Goal: Task Accomplishment & Management: Manage account settings

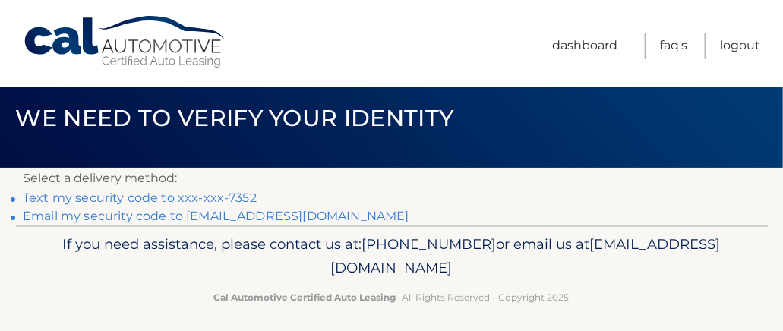
scroll to position [27, 0]
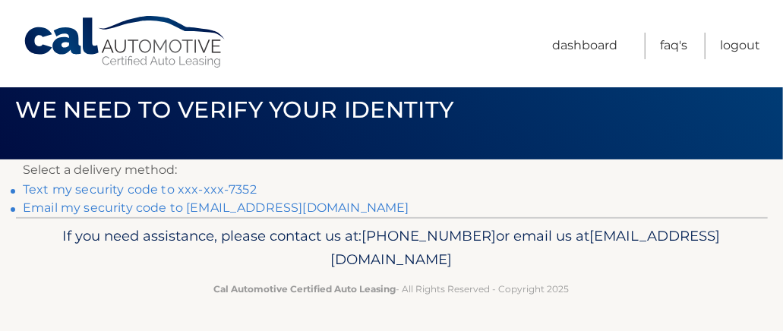
click at [277, 209] on link "Email my security code to l*****@tegins.com" at bounding box center [216, 207] width 386 height 14
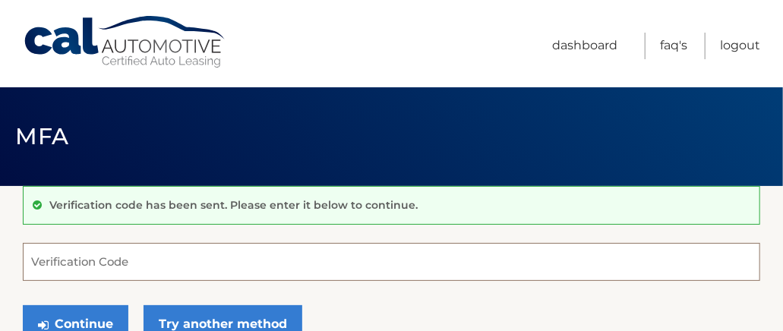
click at [183, 250] on input "Verification Code" at bounding box center [391, 262] width 737 height 38
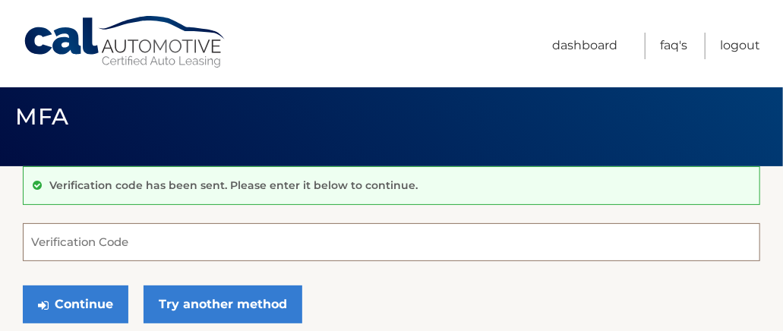
scroll to position [76, 0]
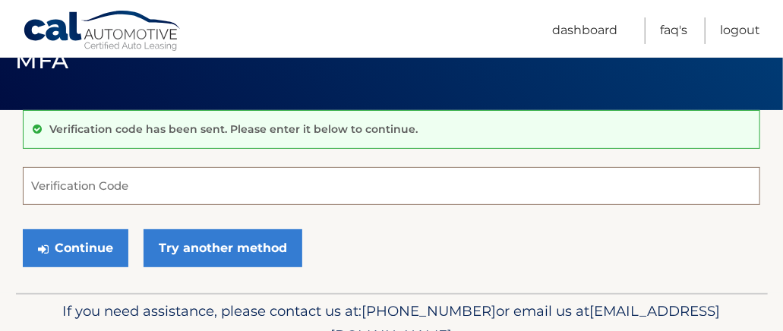
click at [176, 181] on input "Verification Code" at bounding box center [391, 186] width 737 height 38
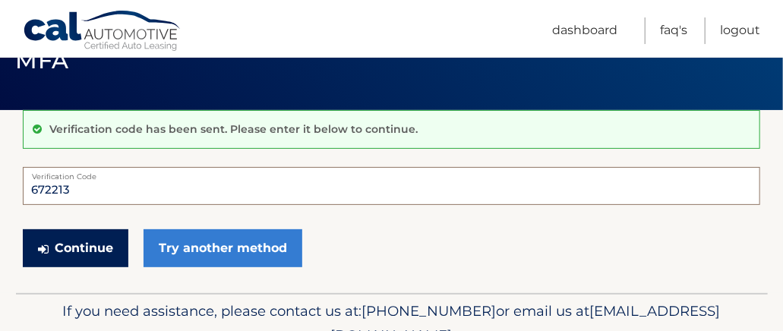
type input "672213"
drag, startPoint x: 74, startPoint y: 246, endPoint x: 668, endPoint y: 178, distance: 597.5
click at [74, 246] on button "Continue" at bounding box center [76, 248] width 106 height 38
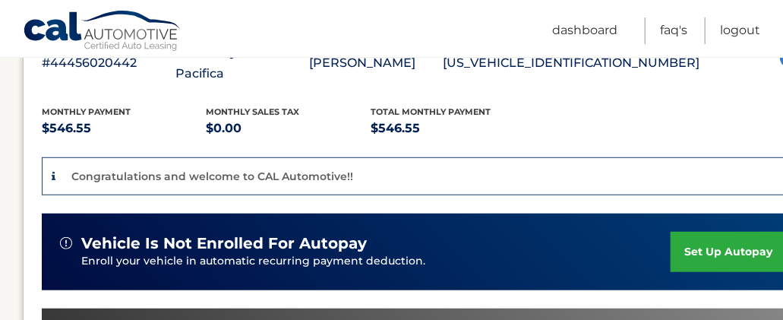
scroll to position [304, 0]
click at [690, 232] on link "set up autopay" at bounding box center [727, 252] width 115 height 40
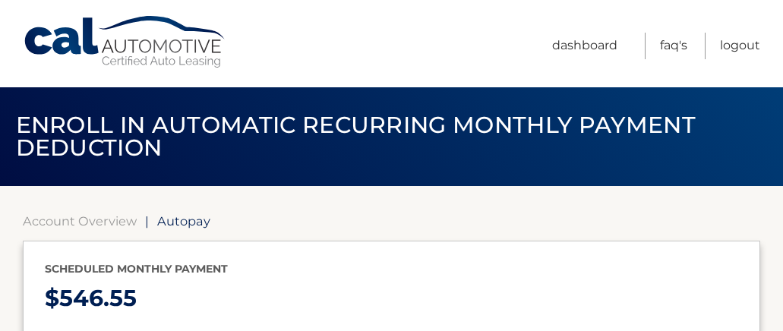
select select "NzA5ZTUzMmUtYTU1My00ZDU1LTg5NzAtZmExM2YwY2Q2YWNh"
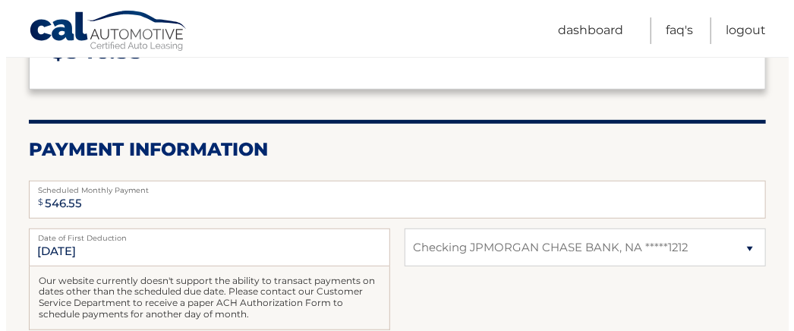
scroll to position [456, 0]
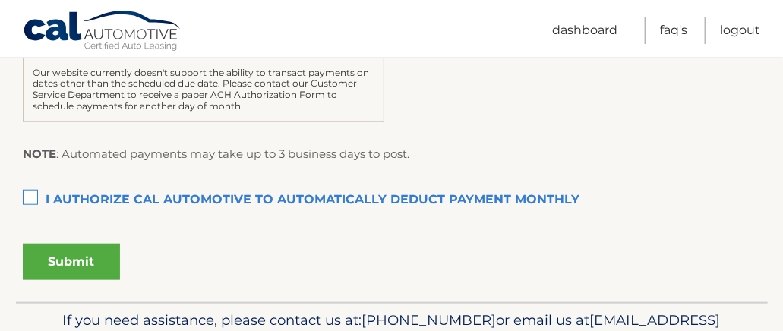
click at [32, 192] on label "I authorize cal automotive to automatically deduct payment monthly This checkbo…" at bounding box center [391, 200] width 737 height 30
click at [0, 0] on input "I authorize cal automotive to automatically deduct payment monthly This checkbo…" at bounding box center [0, 0] width 0 height 0
click at [81, 260] on button "Submit" at bounding box center [71, 262] width 97 height 36
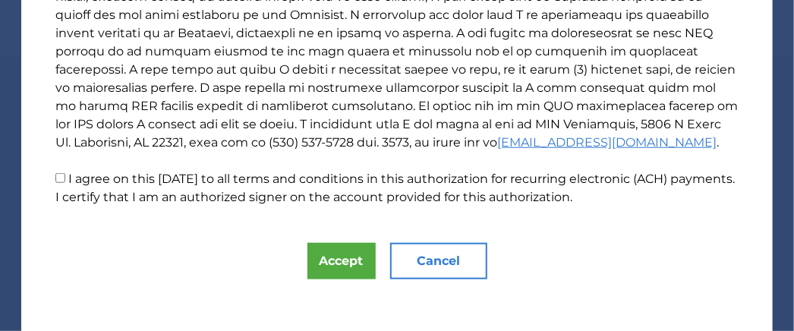
scroll to position [385, 0]
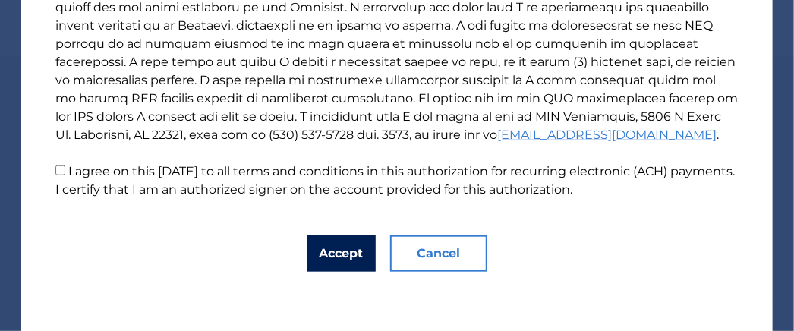
click at [335, 262] on button "Accept" at bounding box center [341, 253] width 68 height 36
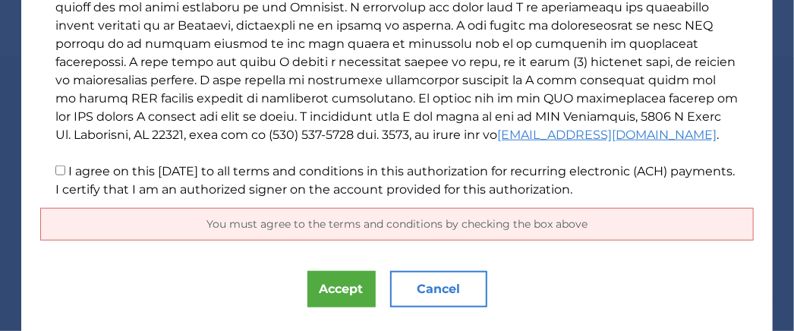
click at [55, 170] on input "I agree on this 10/14/2025 to all terms and conditions in this authorization fo…" at bounding box center [60, 171] width 10 height 10
checkbox input "true"
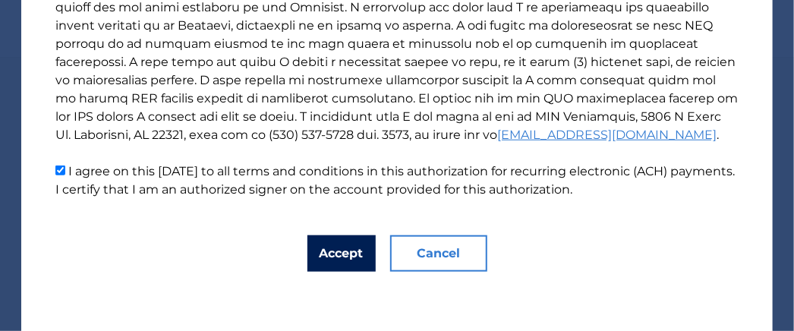
click at [325, 251] on button "Accept" at bounding box center [341, 253] width 68 height 36
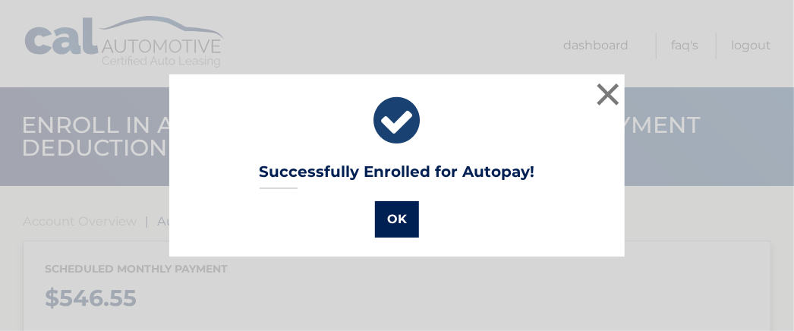
click at [395, 220] on button "OK" at bounding box center [397, 219] width 44 height 36
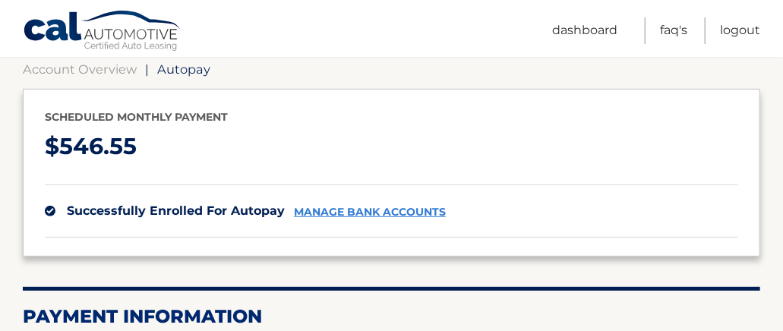
scroll to position [304, 0]
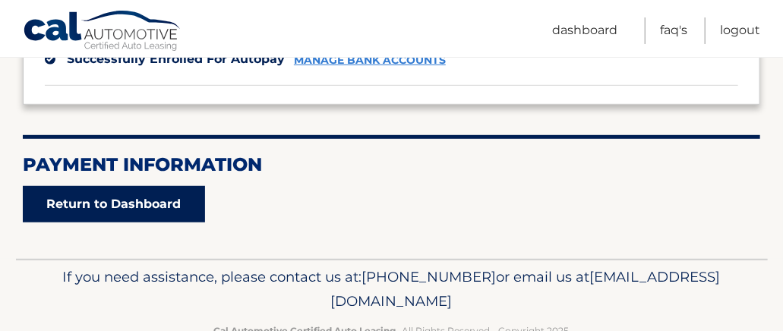
click at [161, 210] on link "Return to Dashboard" at bounding box center [114, 204] width 182 height 36
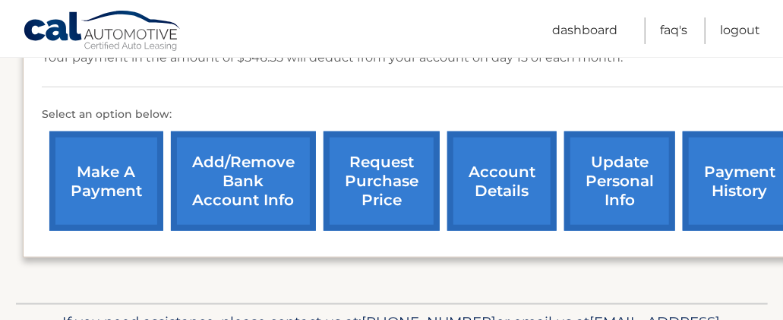
scroll to position [456, 0]
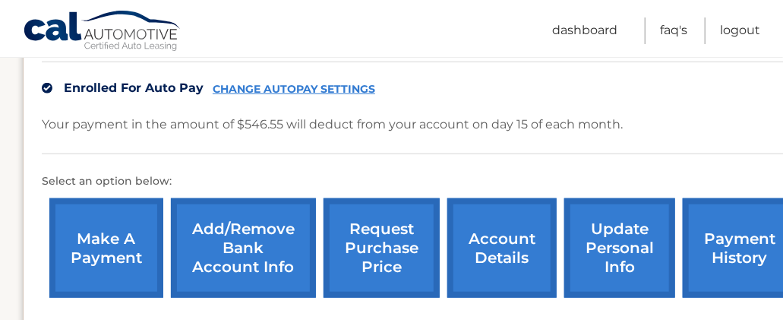
click at [714, 219] on link "payment history" at bounding box center [740, 247] width 114 height 99
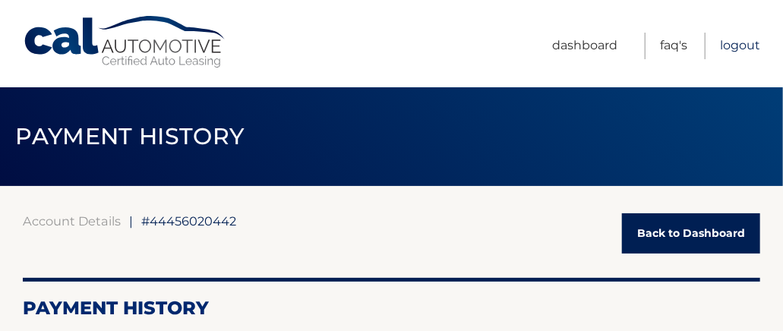
click at [742, 48] on link "Logout" at bounding box center [740, 46] width 40 height 27
